Goal: Information Seeking & Learning: Learn about a topic

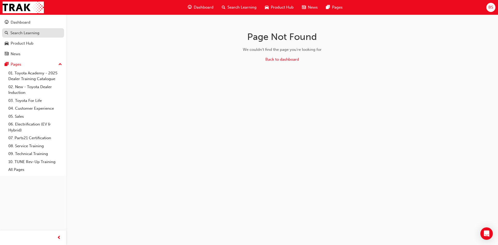
click at [32, 34] on div "Search Learning" at bounding box center [24, 33] width 29 height 6
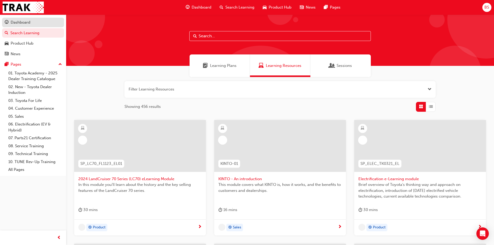
click at [30, 24] on div "Dashboard" at bounding box center [21, 22] width 20 height 6
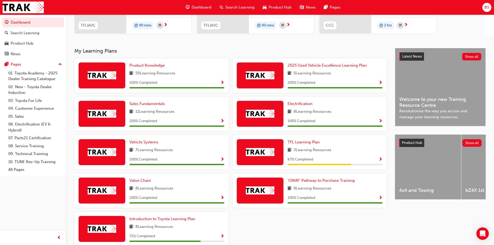
scroll to position [104, 0]
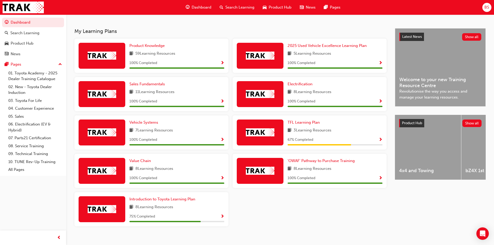
click at [380, 139] on span "Show Progress" at bounding box center [381, 140] width 4 height 5
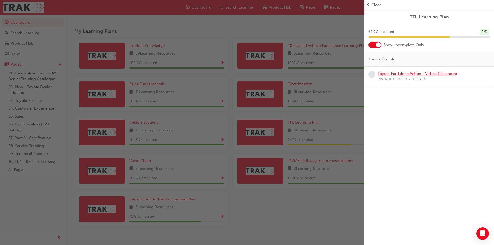
click at [412, 73] on link "Toyota For Life In Action - Virtual Classroom" at bounding box center [418, 73] width 80 height 5
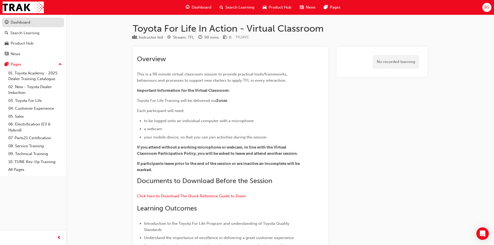
click at [26, 24] on div "Dashboard" at bounding box center [21, 22] width 20 height 6
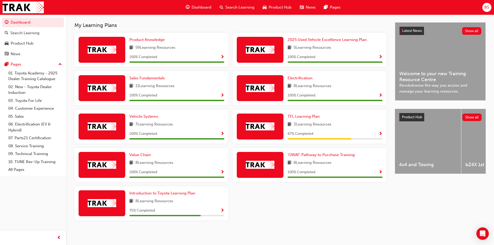
scroll to position [110, 0]
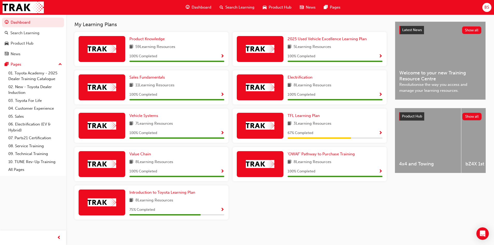
click at [169, 189] on div "Introduction to Toyota Learning Plan 8 Learning Resources 75 % Completed" at bounding box center [151, 202] width 154 height 34
click at [169, 191] on span "Introduction to Toyota Learning Plan" at bounding box center [162, 192] width 66 height 5
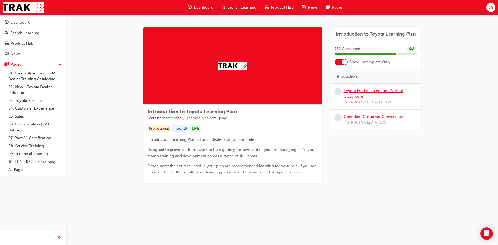
click at [357, 91] on link "Toyota For Life In Action - Virtual Classroom" at bounding box center [373, 93] width 59 height 11
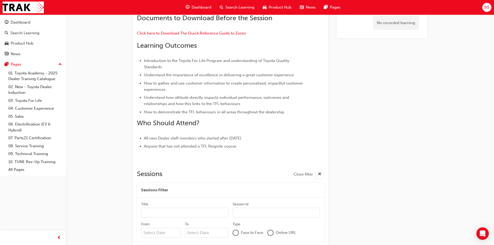
scroll to position [152, 0]
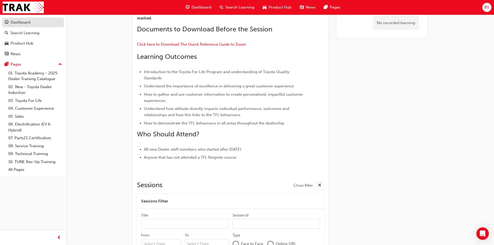
click at [22, 22] on div "Dashboard" at bounding box center [21, 22] width 20 height 6
